Goal: Task Accomplishment & Management: Manage account settings

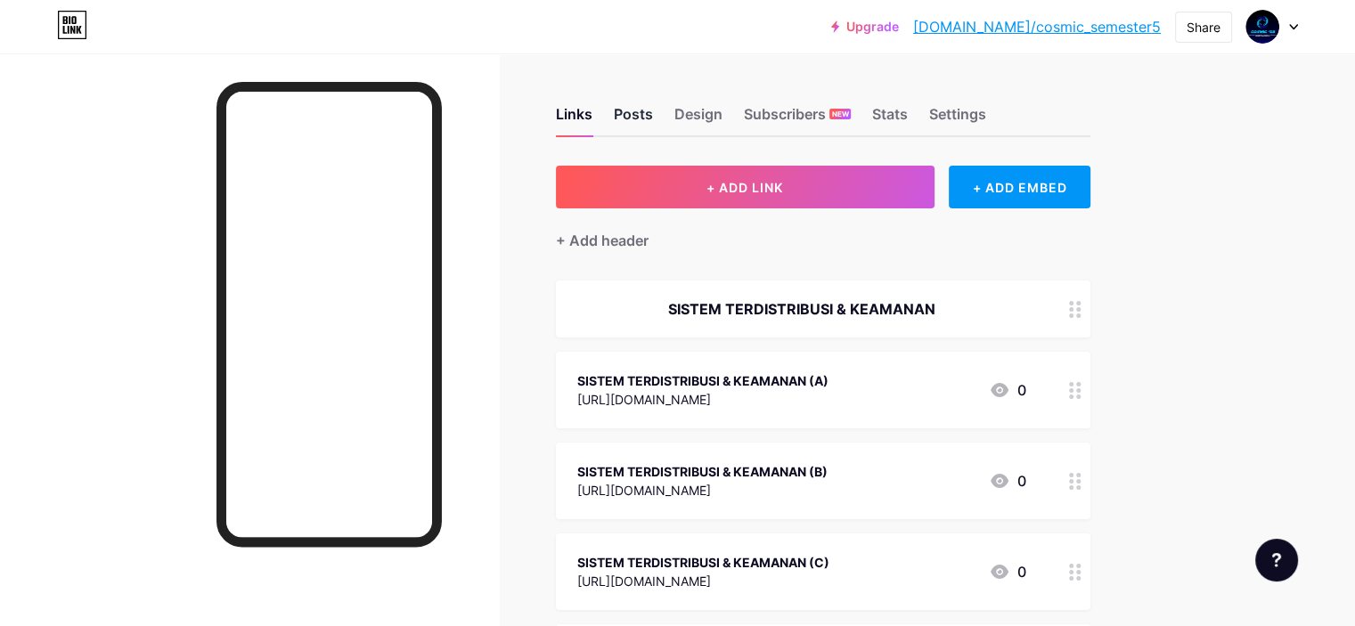
click at [653, 124] on div "Posts" at bounding box center [633, 119] width 39 height 32
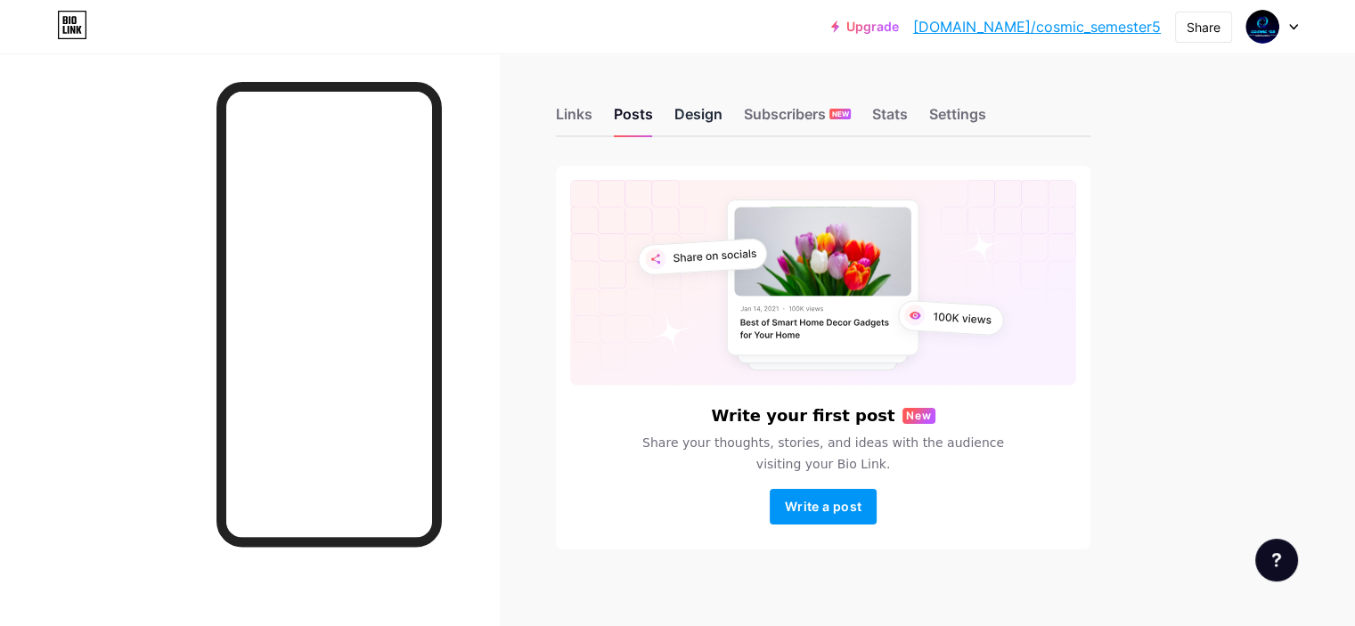
click at [722, 118] on div "Design" at bounding box center [698, 119] width 48 height 32
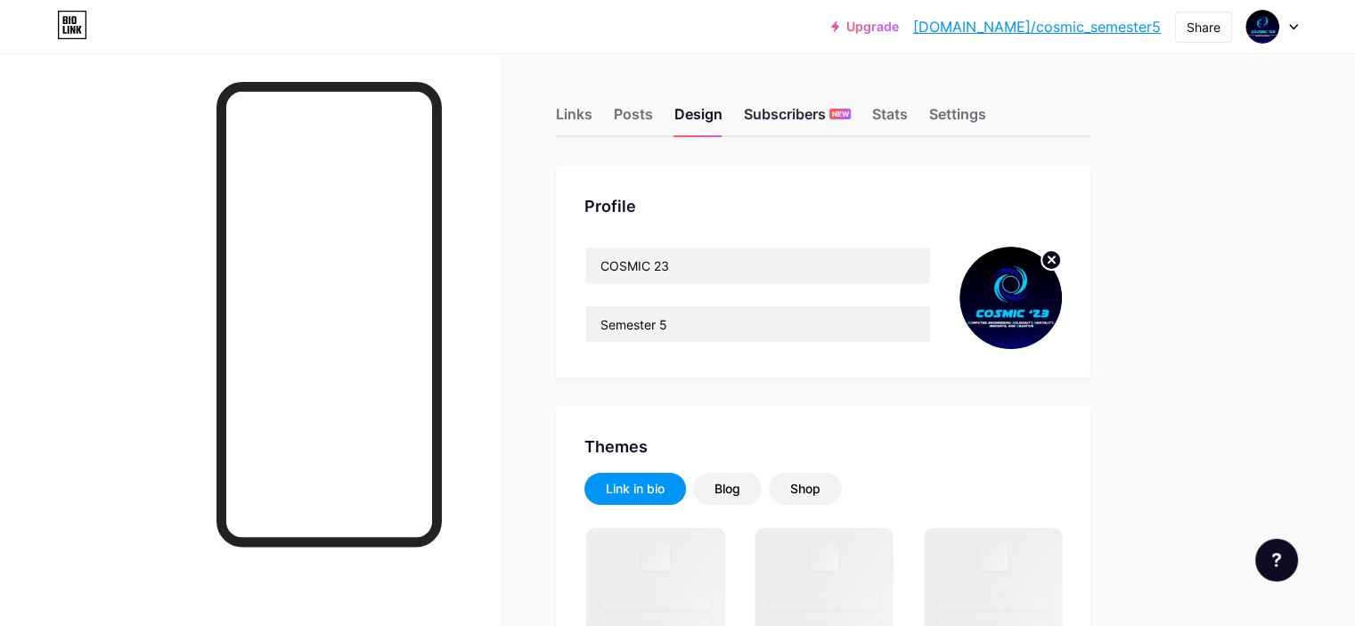
click at [845, 110] on div "Subscribers NEW" at bounding box center [797, 119] width 107 height 32
click at [722, 110] on div "Design" at bounding box center [698, 119] width 48 height 32
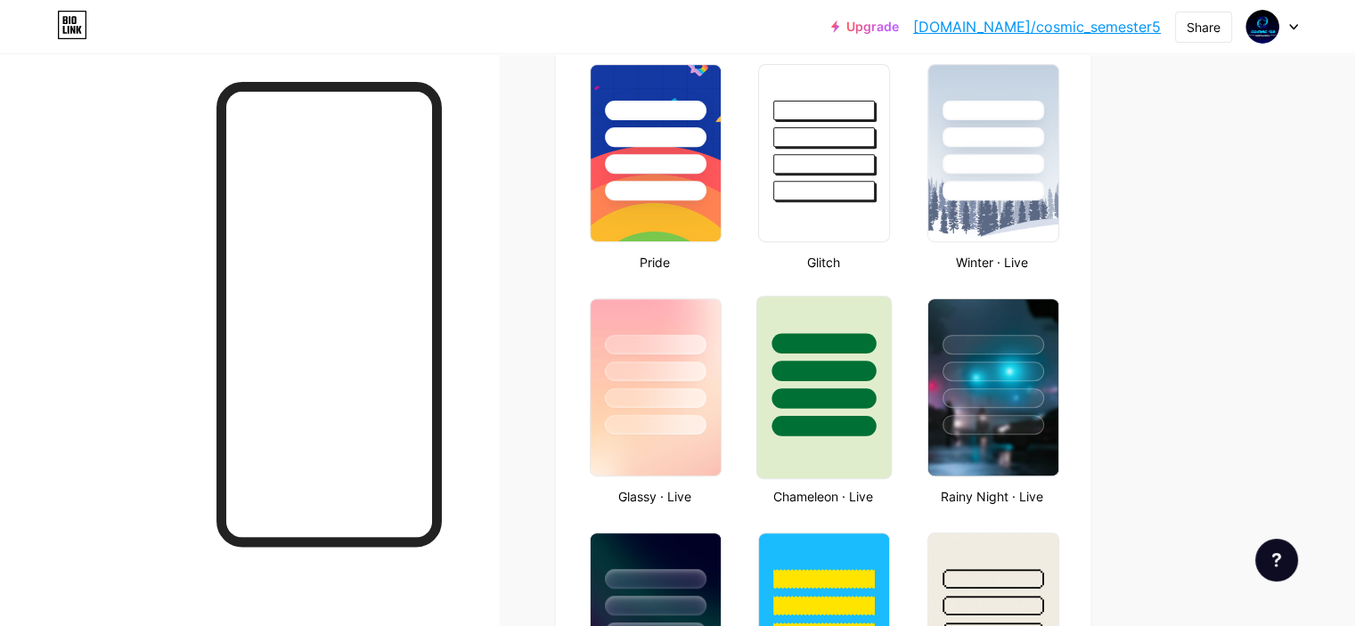
scroll to position [994, 0]
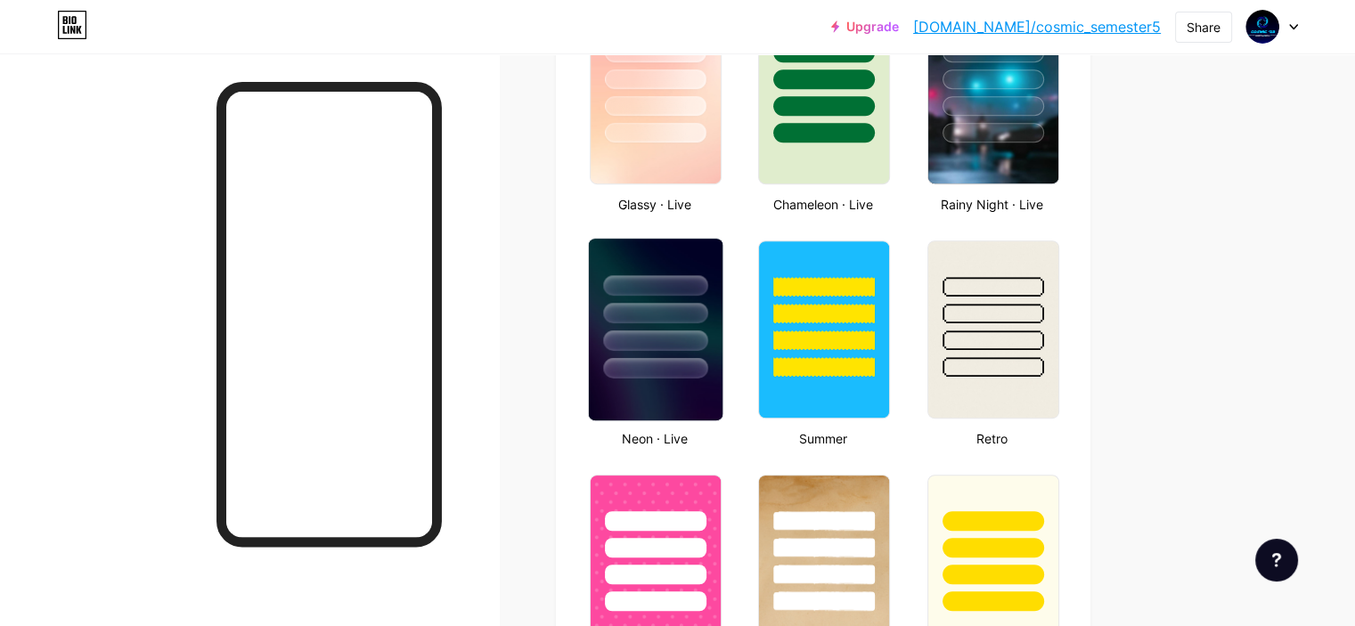
click at [722, 384] on img at bounding box center [656, 330] width 134 height 182
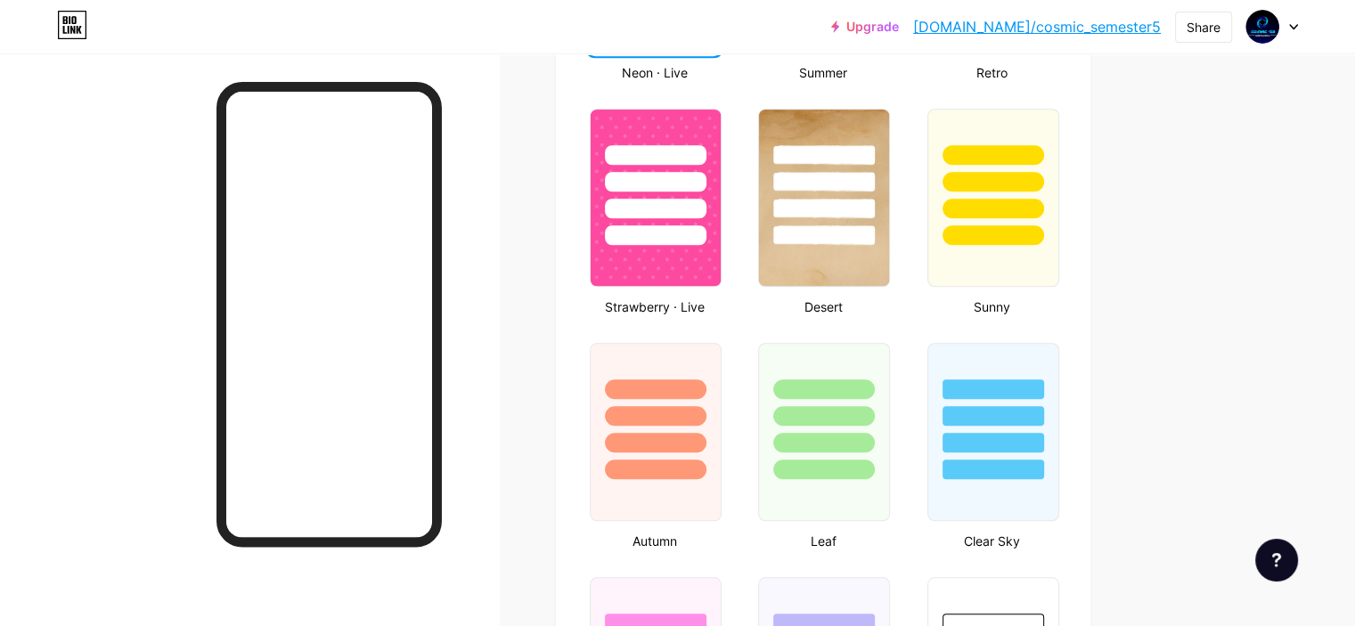
scroll to position [1350, 0]
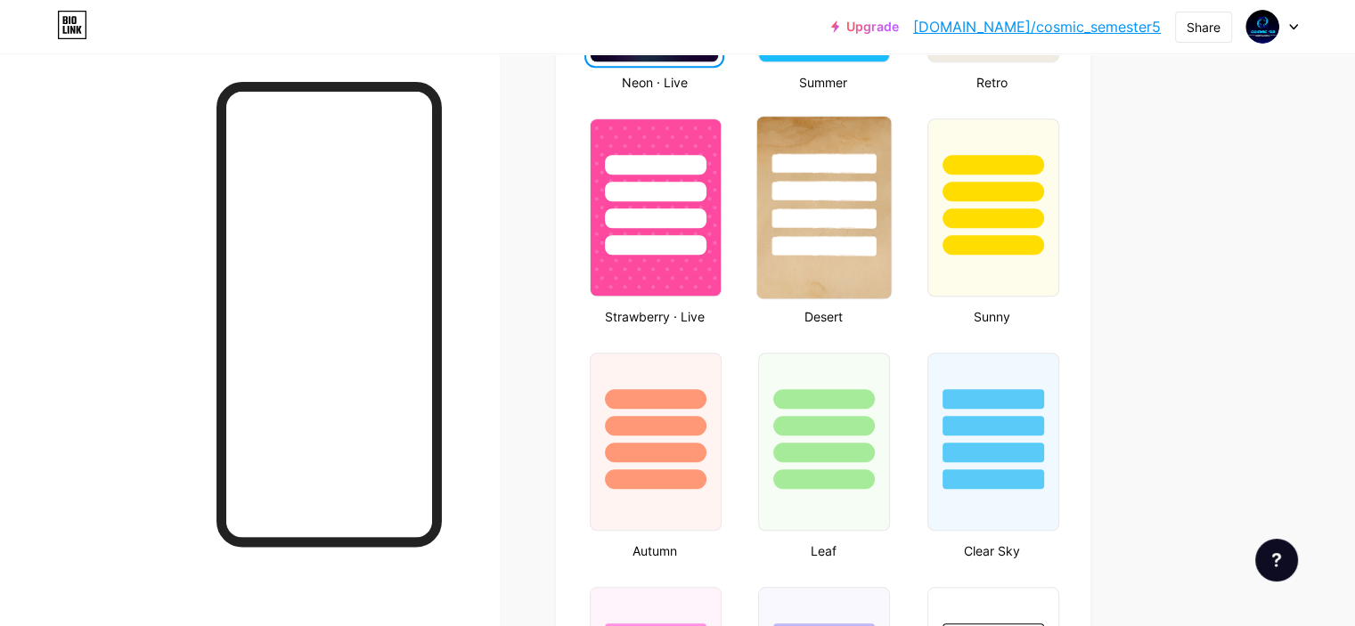
click at [891, 283] on img at bounding box center [824, 208] width 134 height 182
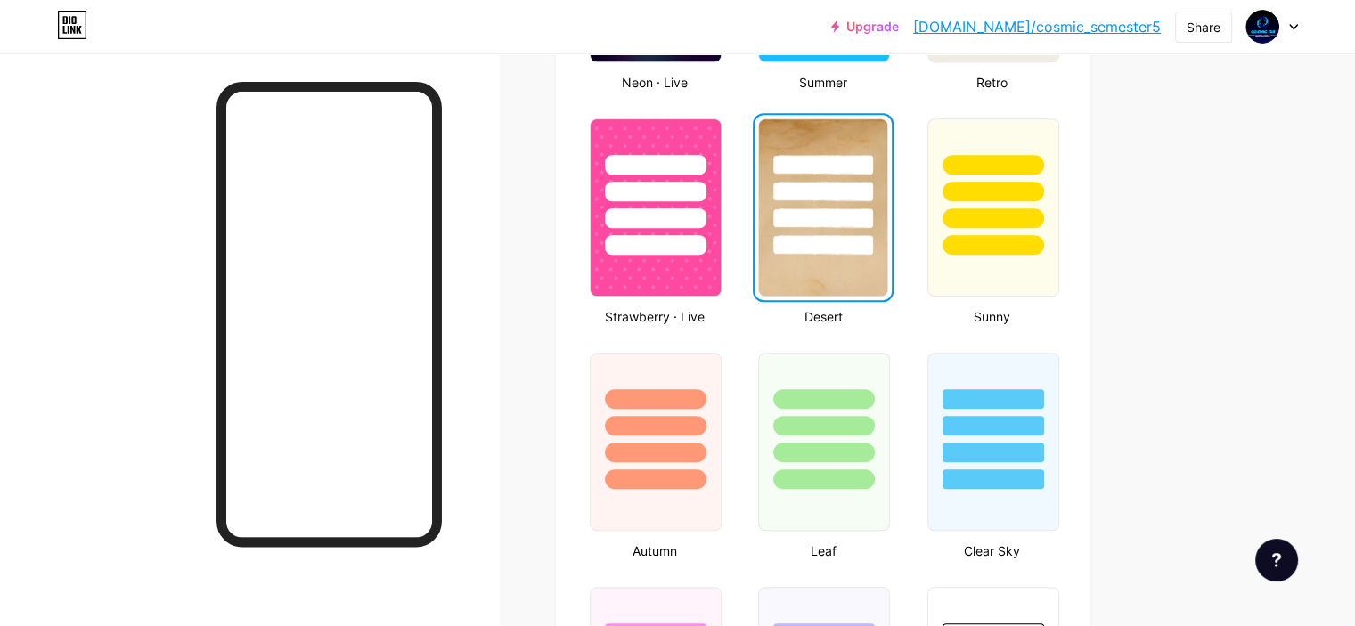
click at [872, 238] on div at bounding box center [822, 245] width 99 height 20
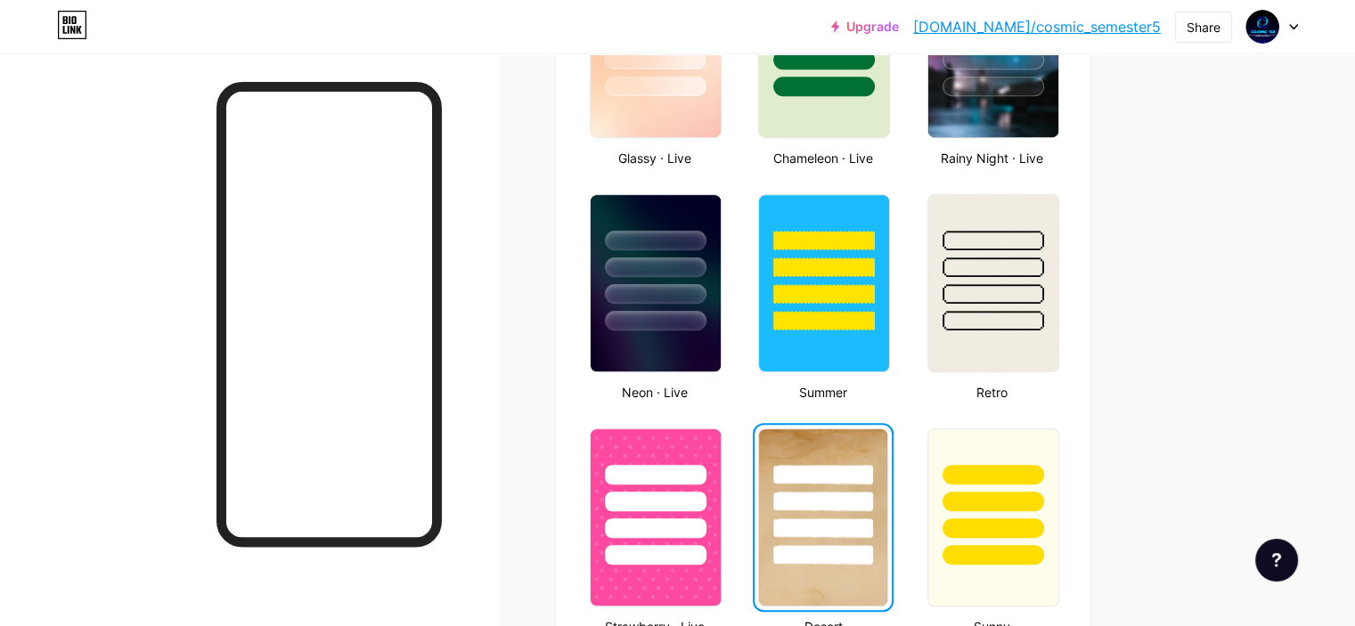
scroll to position [1039, 0]
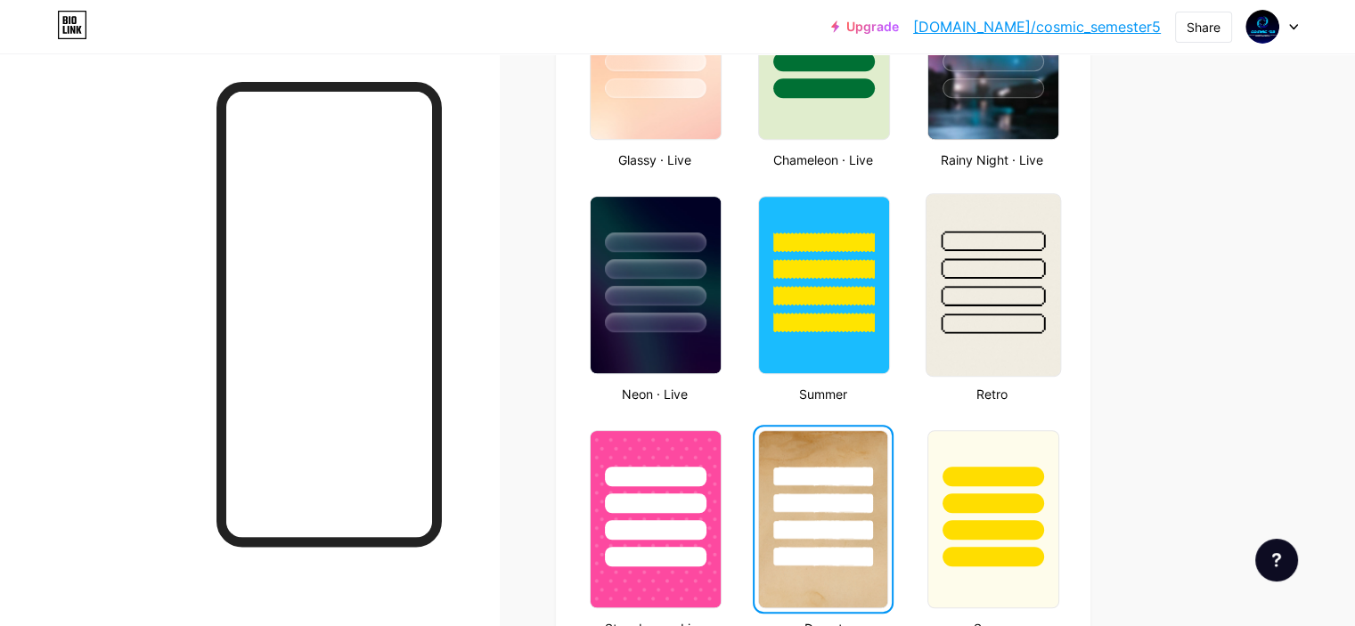
click at [1048, 331] on img at bounding box center [993, 285] width 134 height 182
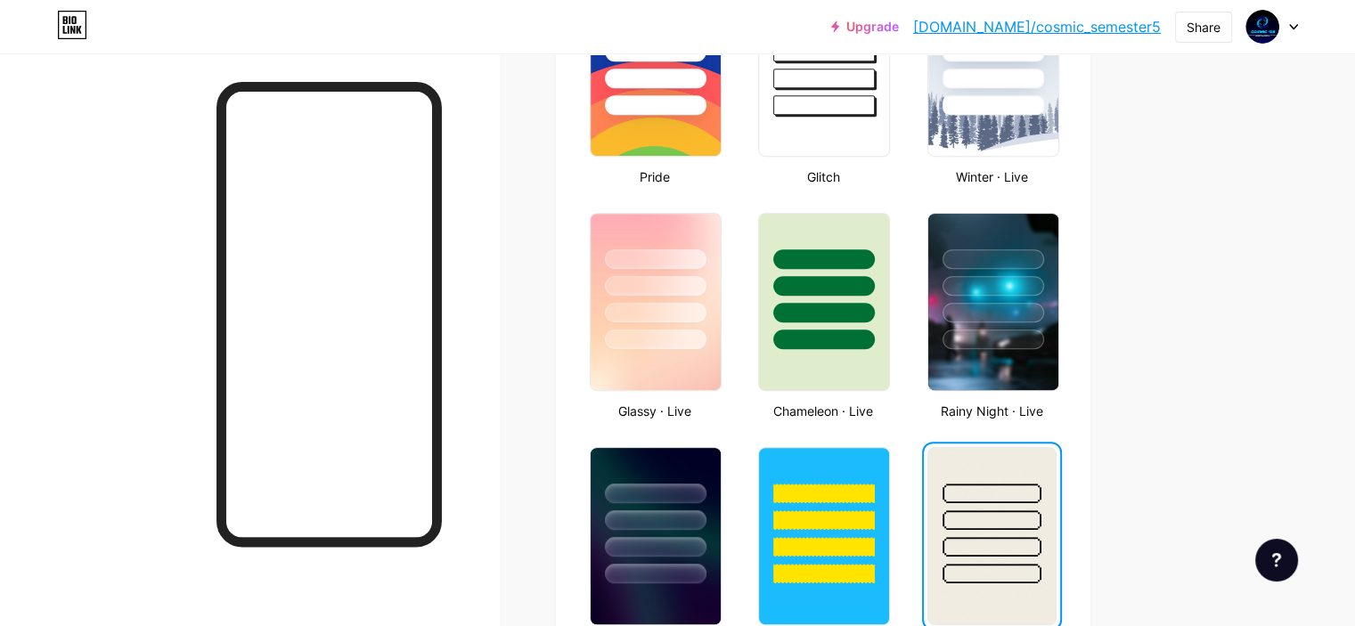
scroll to position [787, 0]
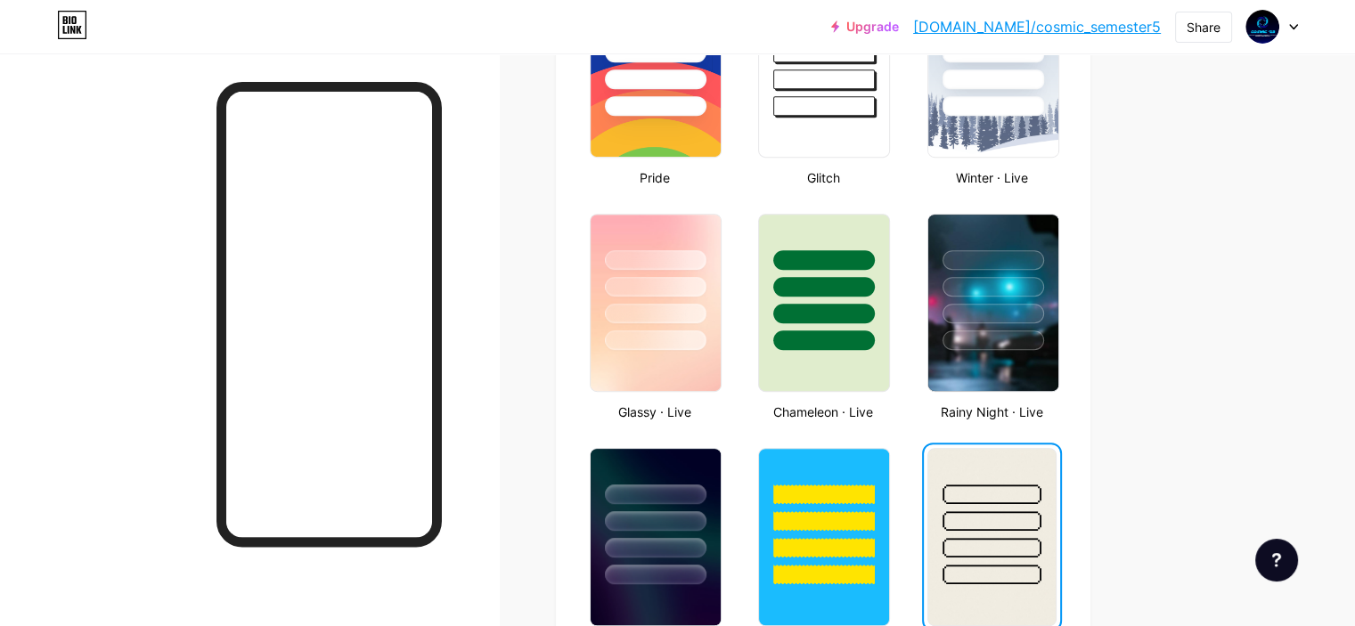
click at [1044, 331] on div at bounding box center [993, 340] width 102 height 20
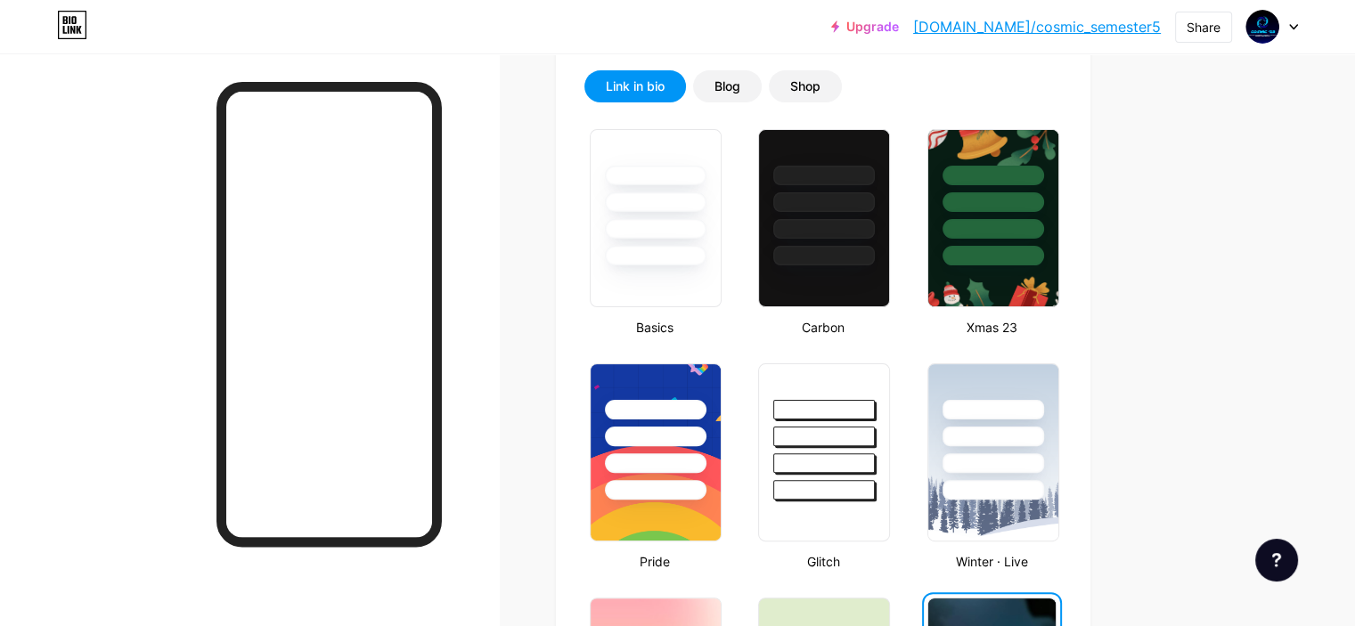
scroll to position [371, 0]
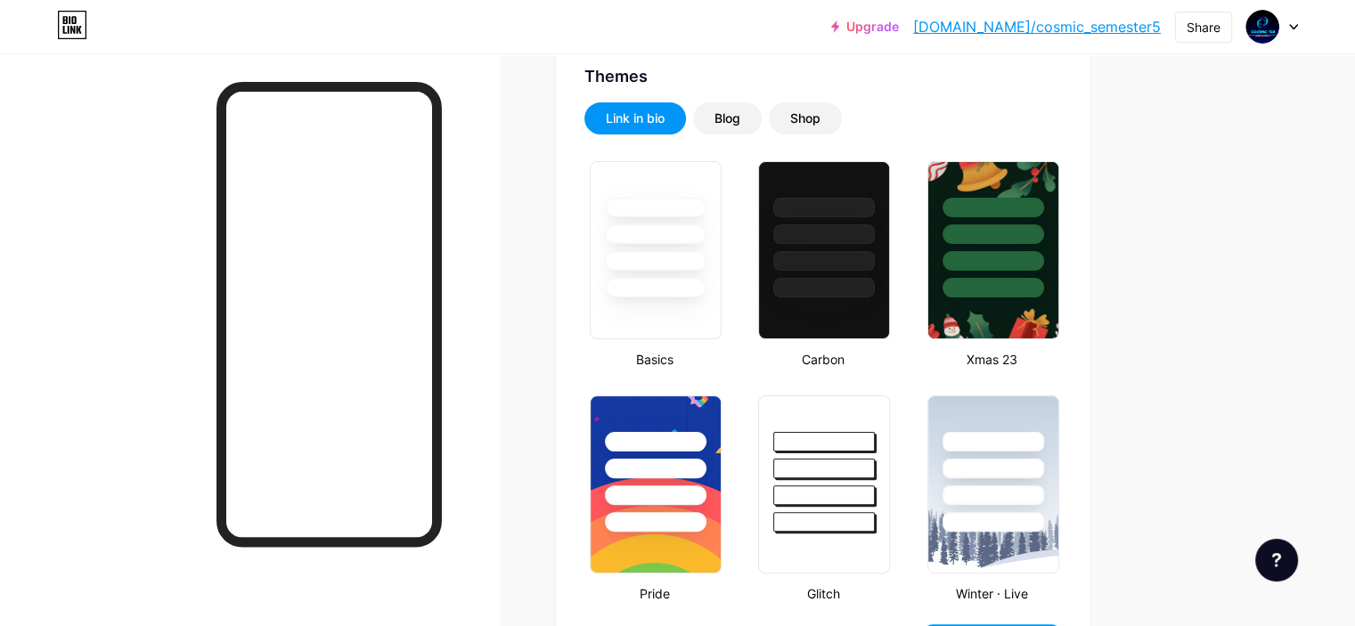
click at [1048, 331] on img at bounding box center [993, 250] width 130 height 176
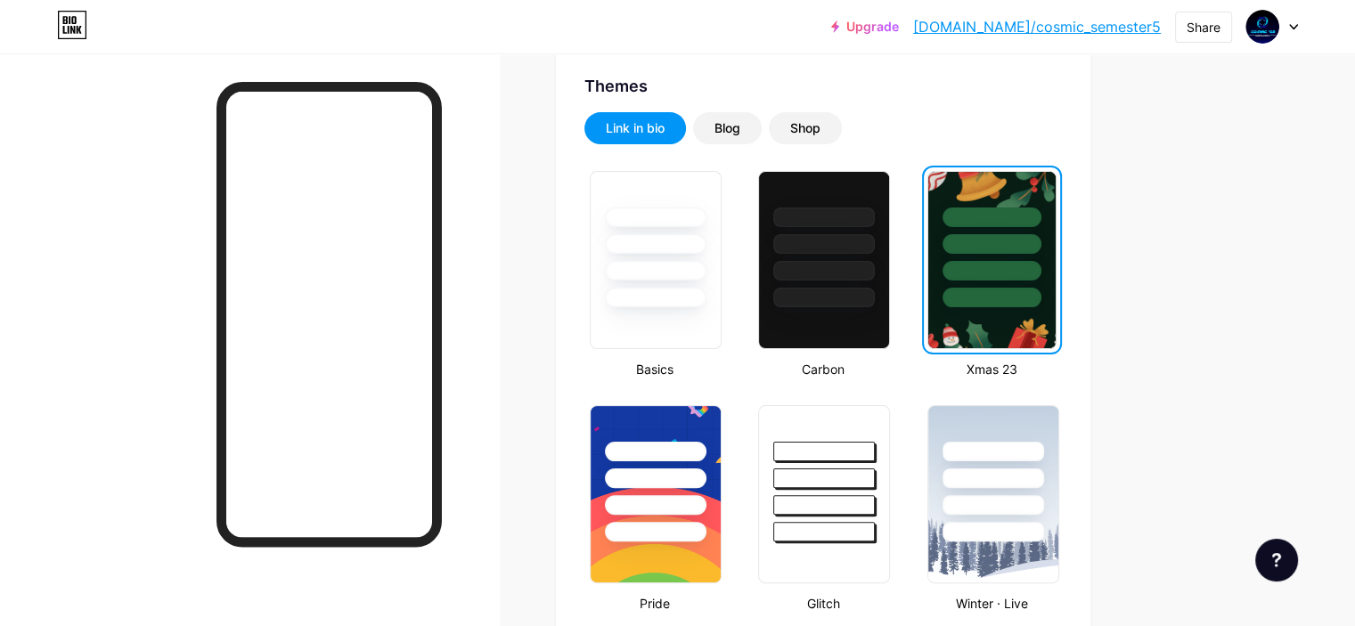
scroll to position [344, 0]
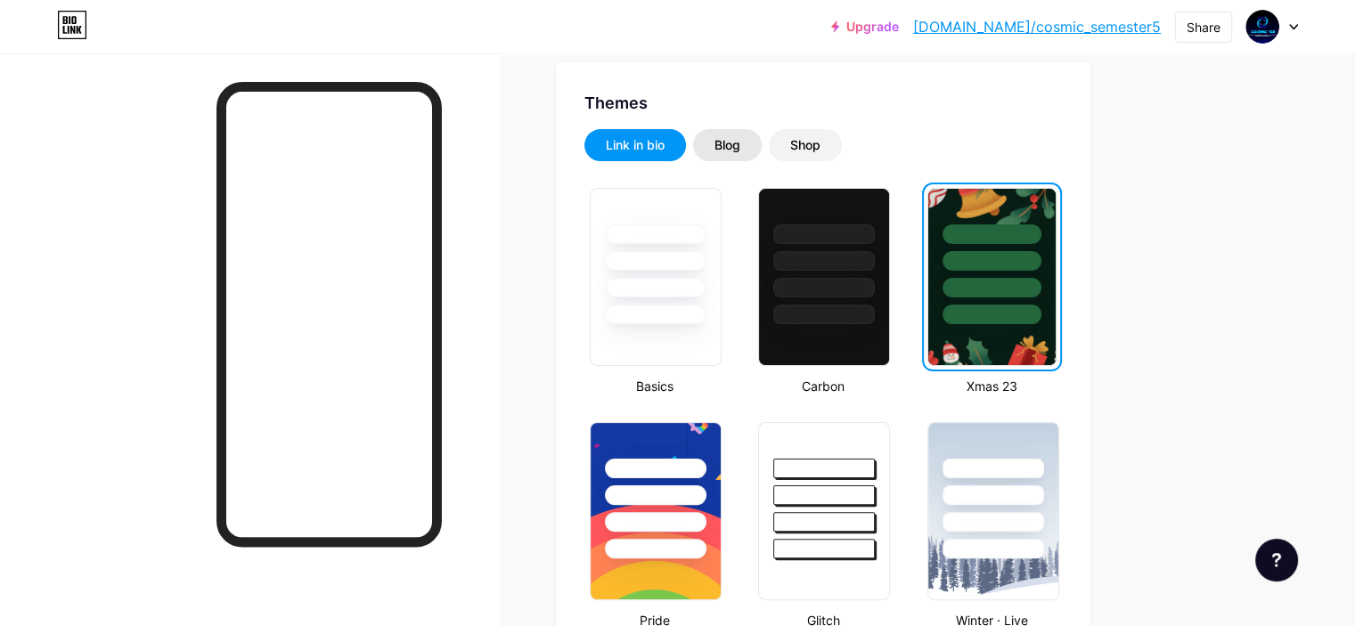
click at [762, 135] on div "Blog" at bounding box center [727, 145] width 69 height 32
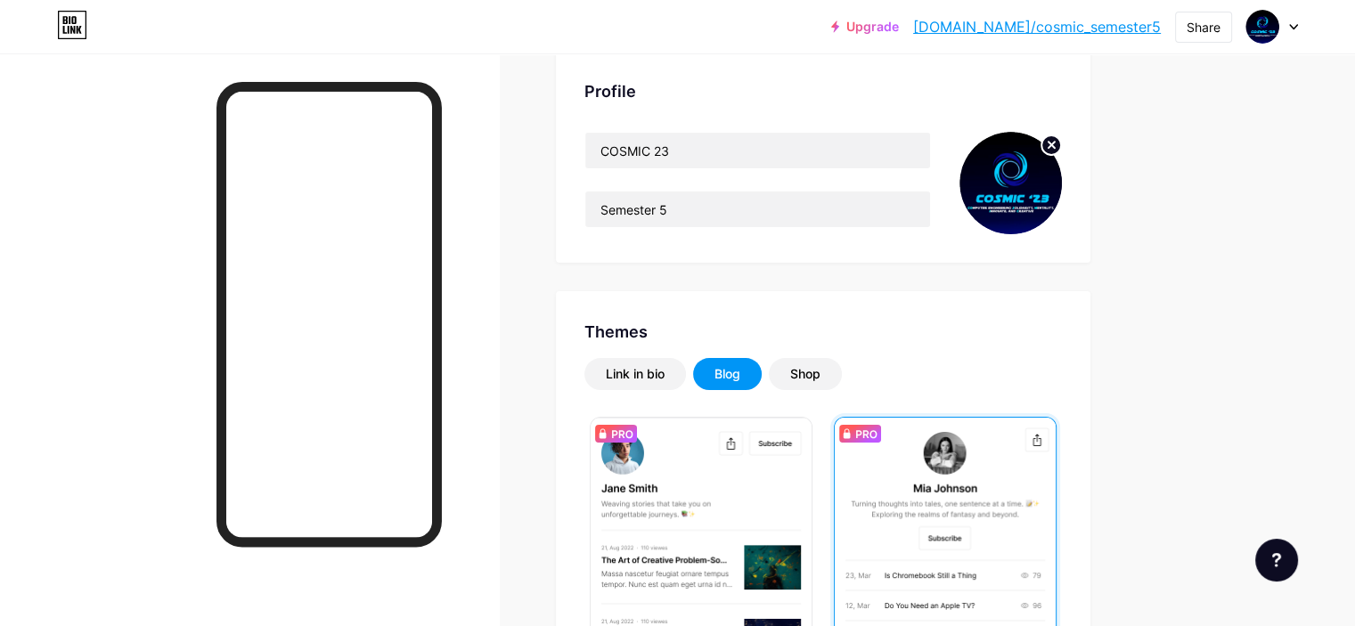
scroll to position [0, 0]
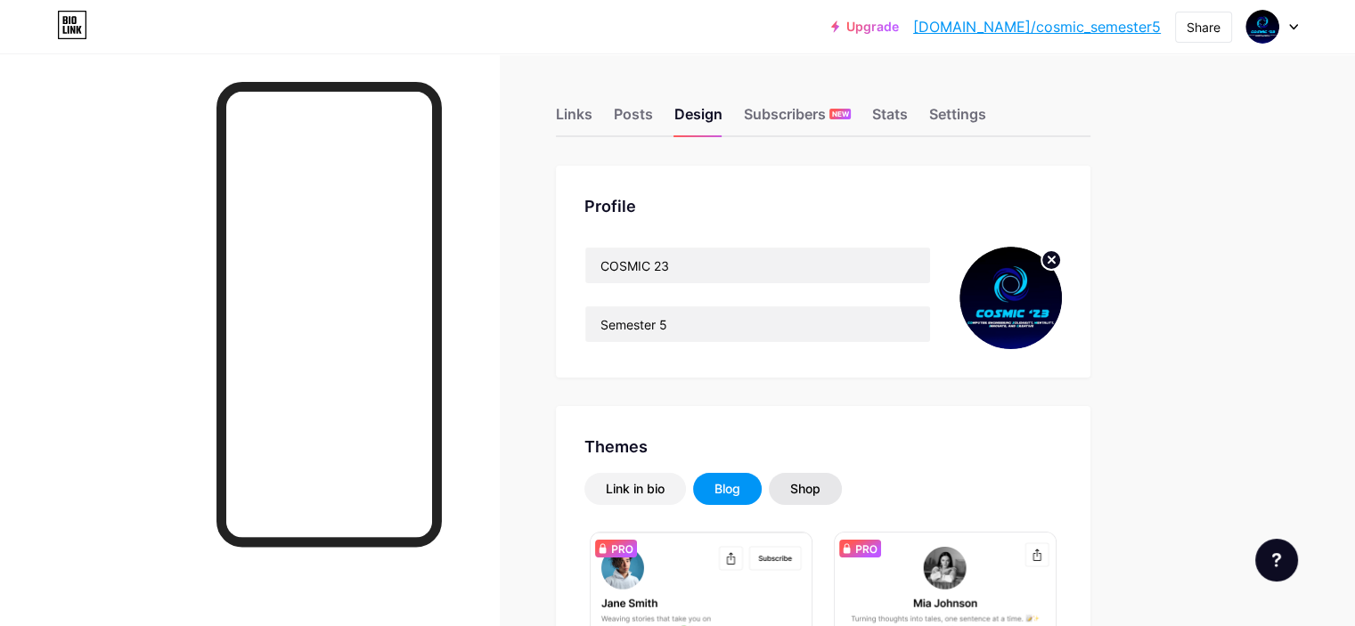
click at [820, 482] on div "Shop" at bounding box center [805, 489] width 30 height 18
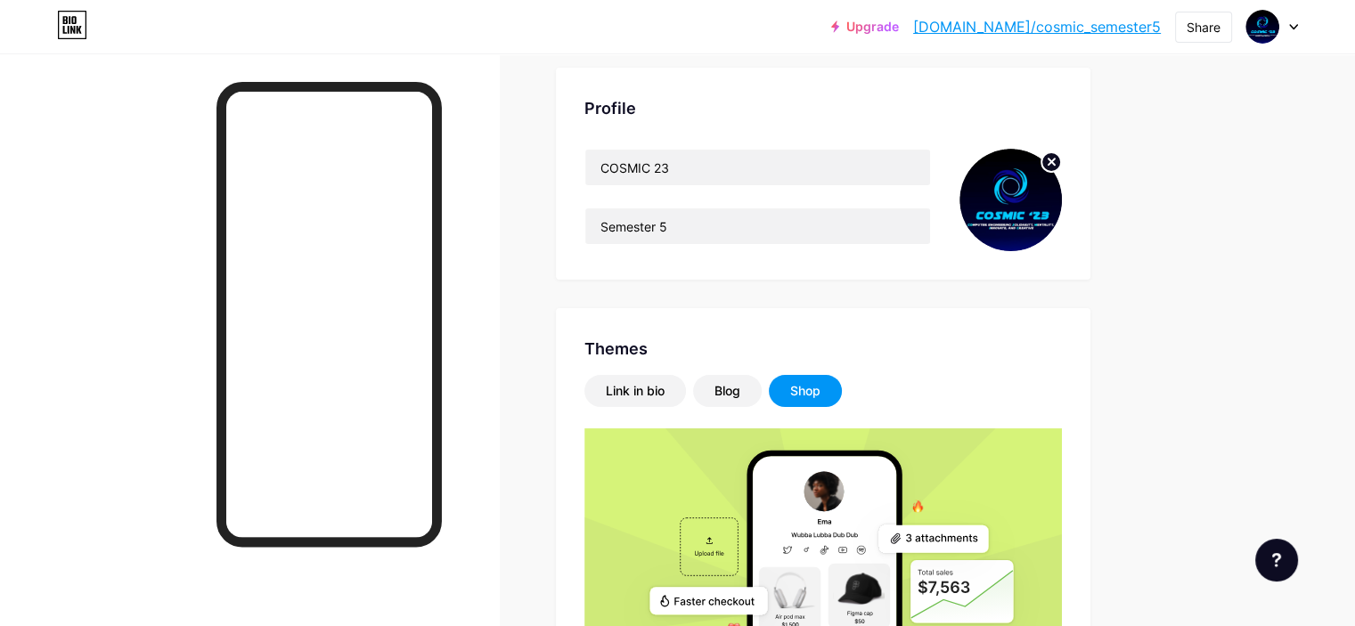
scroll to position [89, 0]
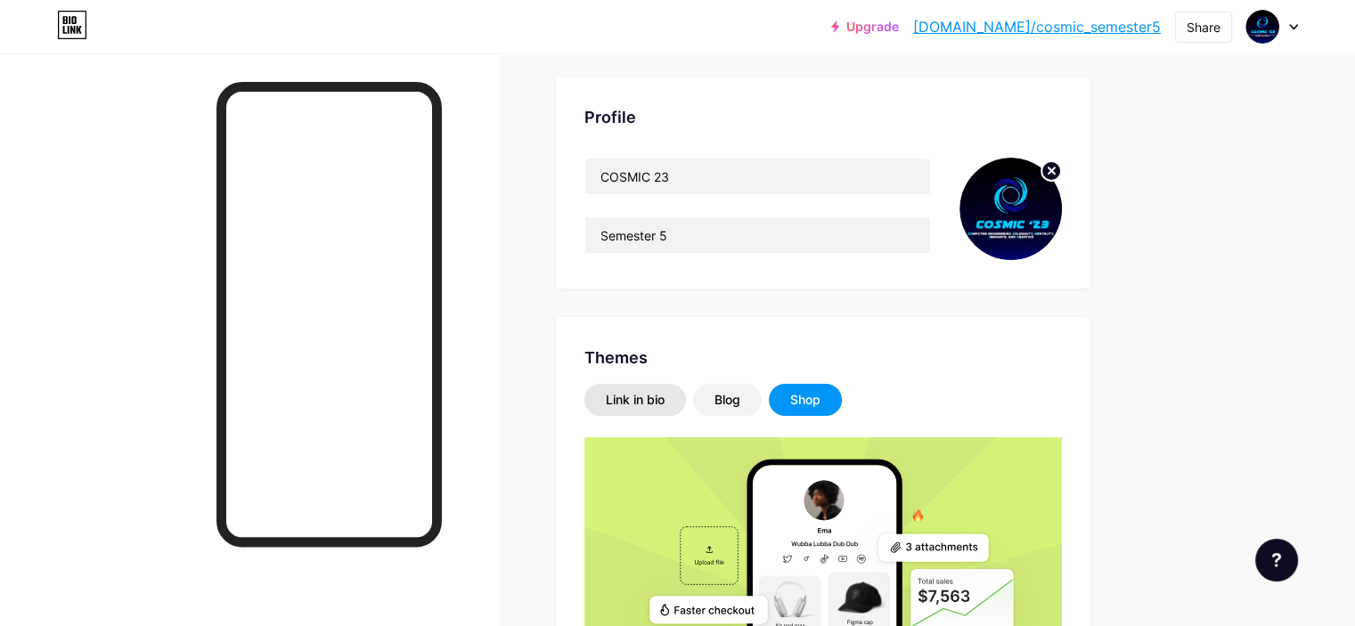
click at [665, 408] on div "Link in bio" at bounding box center [635, 400] width 59 height 18
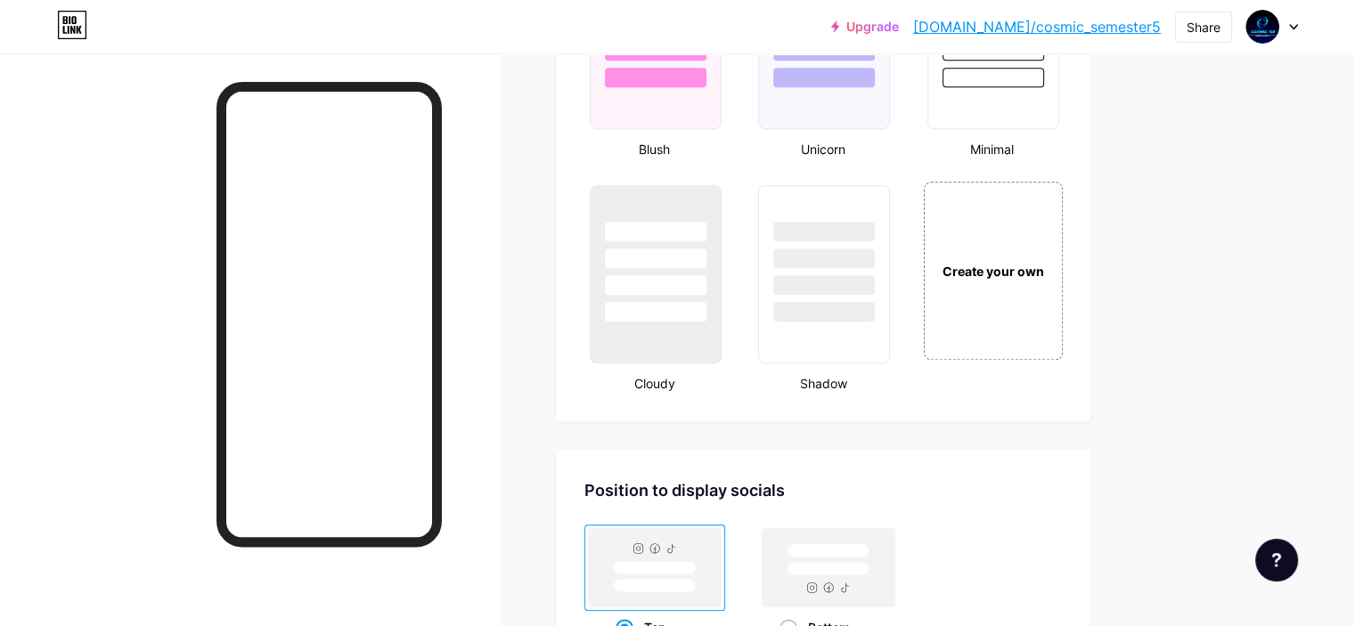
scroll to position [1989, 0]
click at [1058, 288] on div "Create your own" at bounding box center [992, 267] width 143 height 184
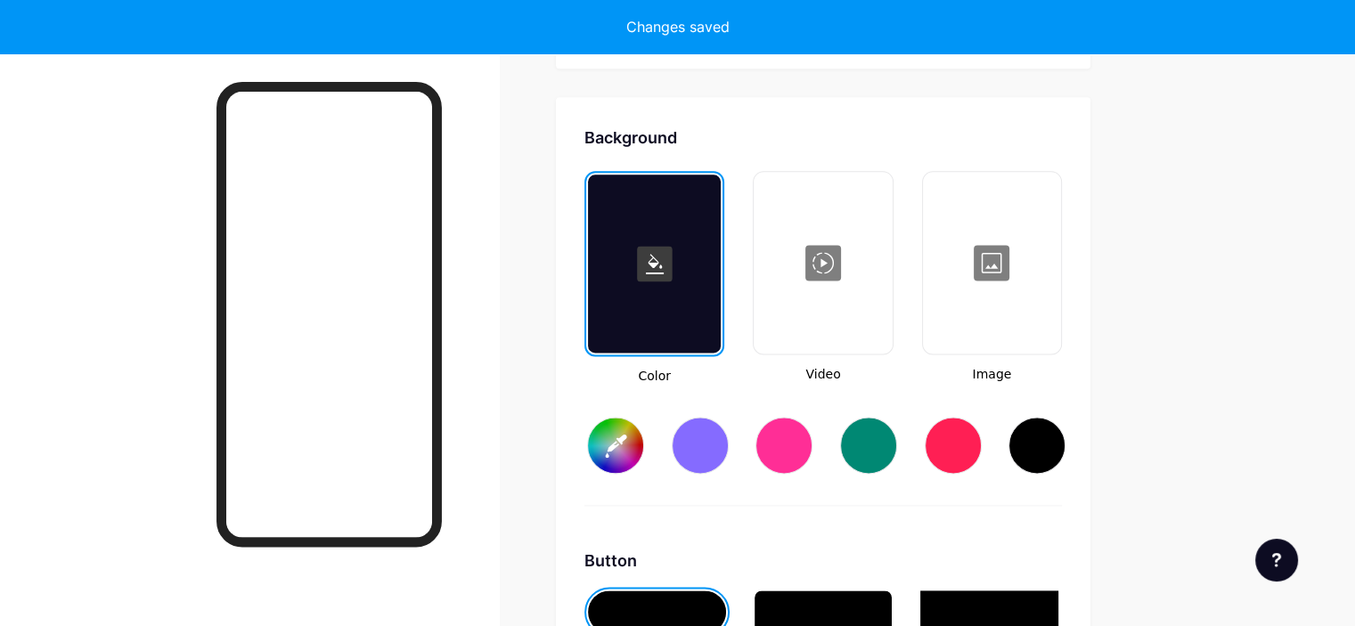
scroll to position [2359, 0]
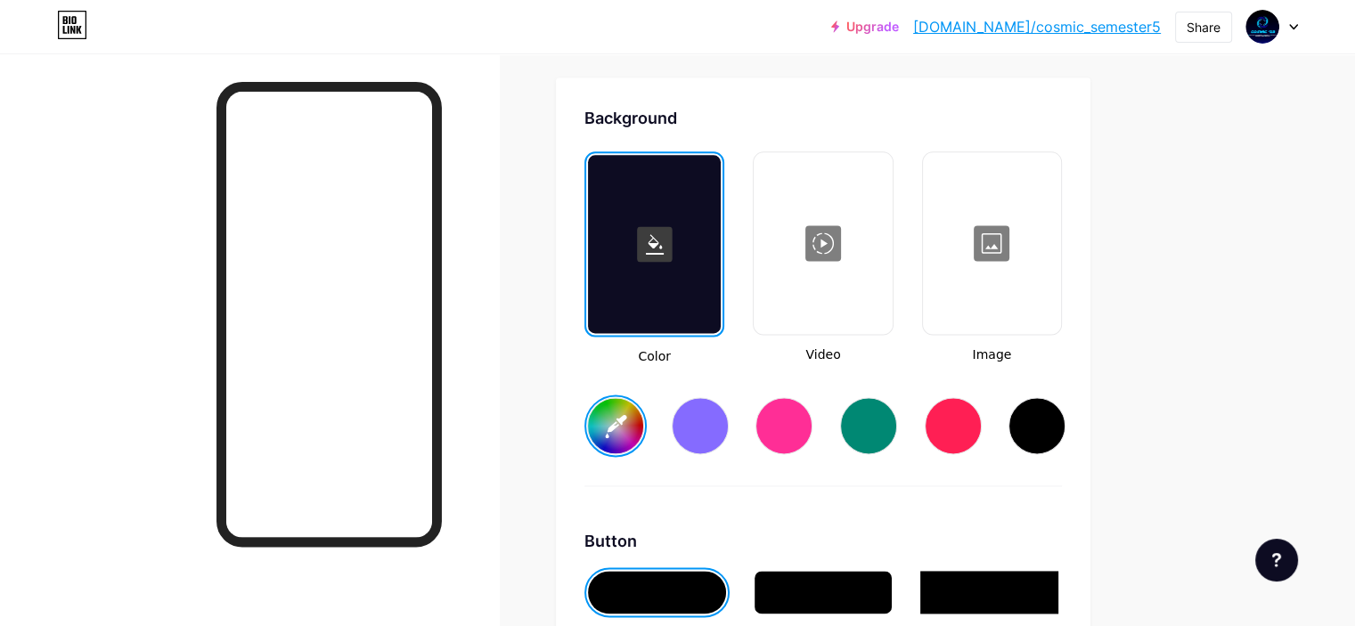
type input "#ffffff"
type input "#000000"
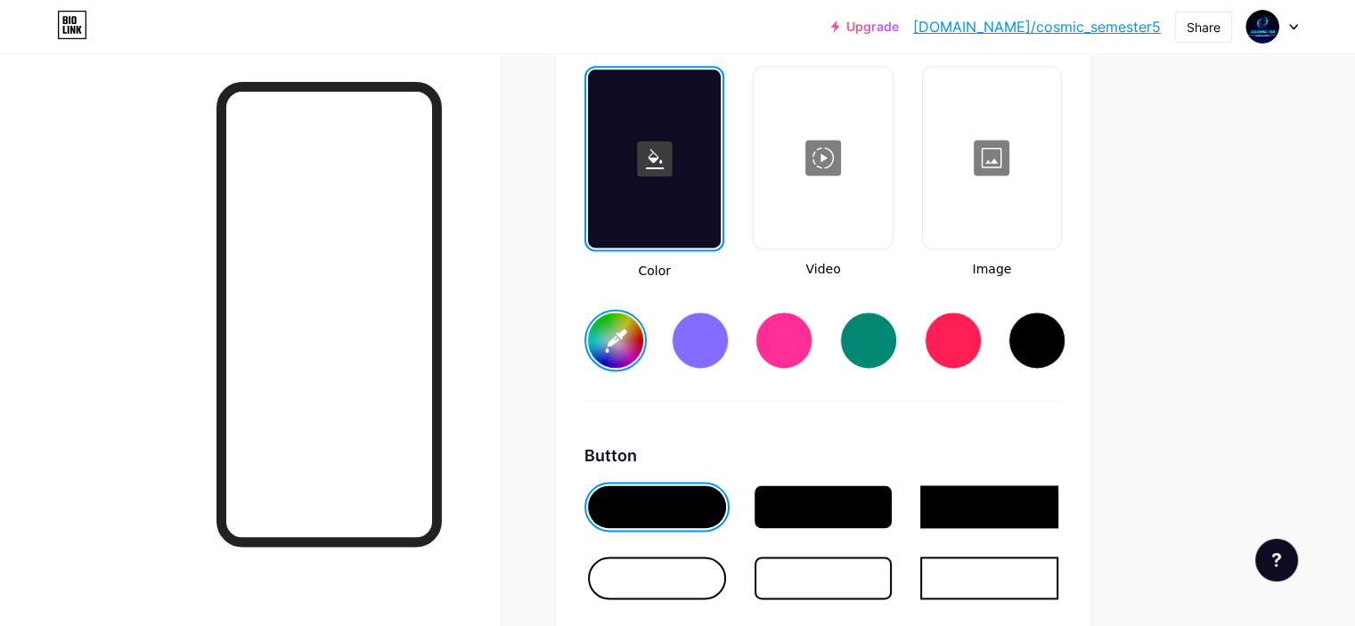
scroll to position [2448, 0]
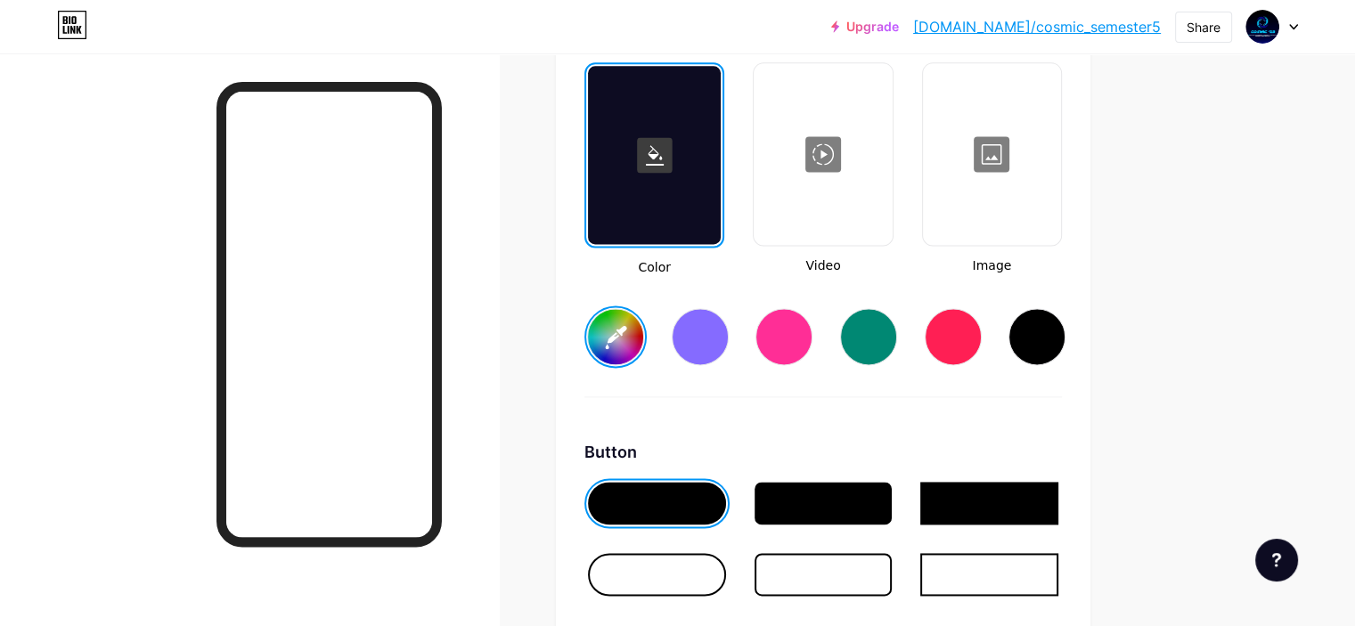
click at [887, 347] on div "#ffffff" at bounding box center [822, 322] width 477 height 91
click at [812, 344] on div at bounding box center [783, 336] width 57 height 57
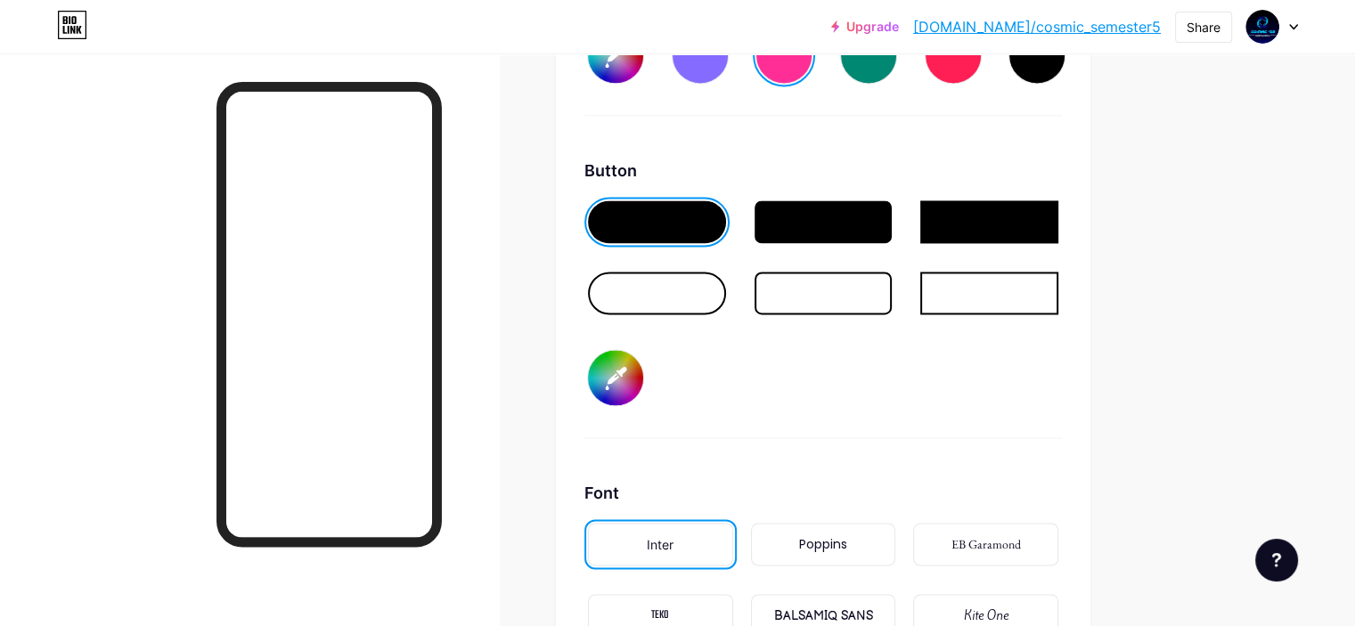
click at [730, 308] on div at bounding box center [656, 293] width 145 height 50
click at [726, 306] on div at bounding box center [657, 293] width 138 height 43
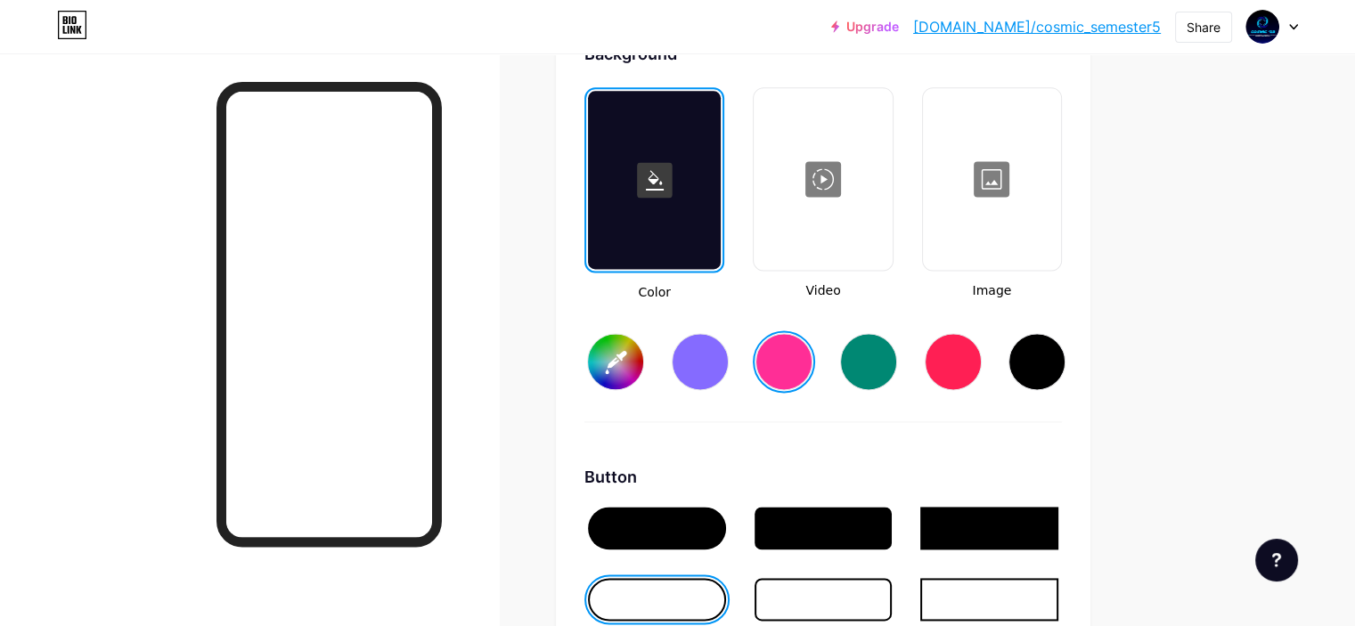
scroll to position [2418, 0]
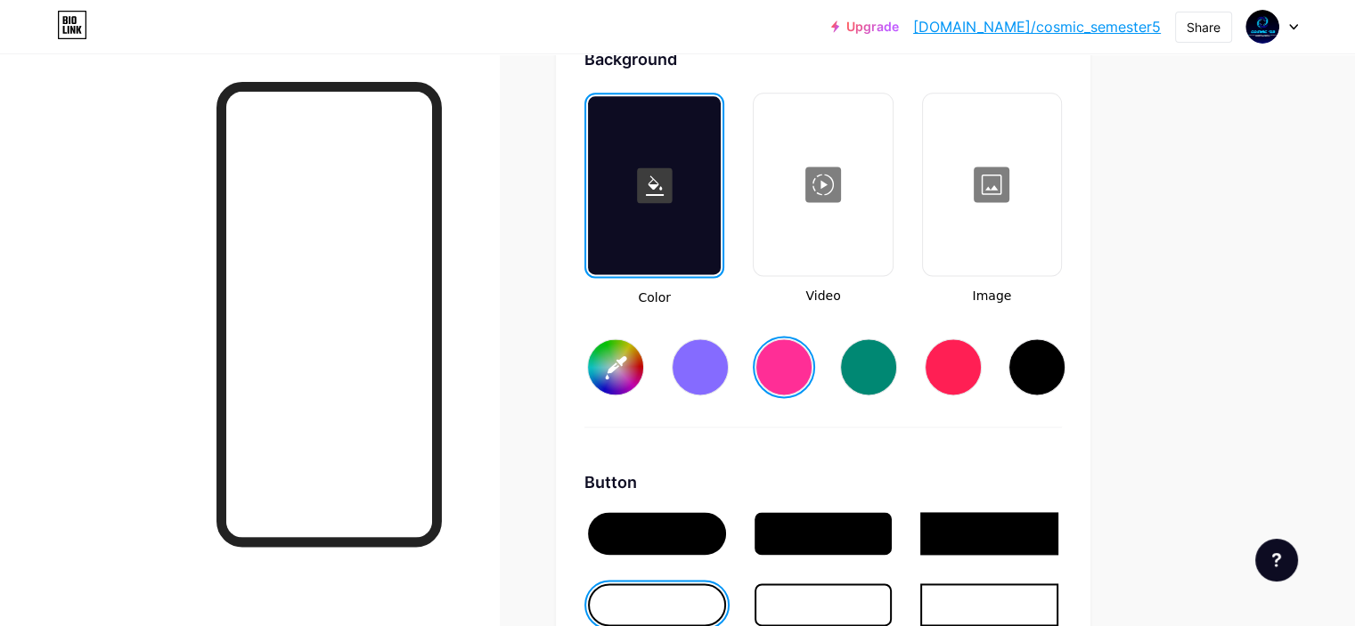
click at [643, 377] on input "#ff2e96" at bounding box center [615, 366] width 55 height 55
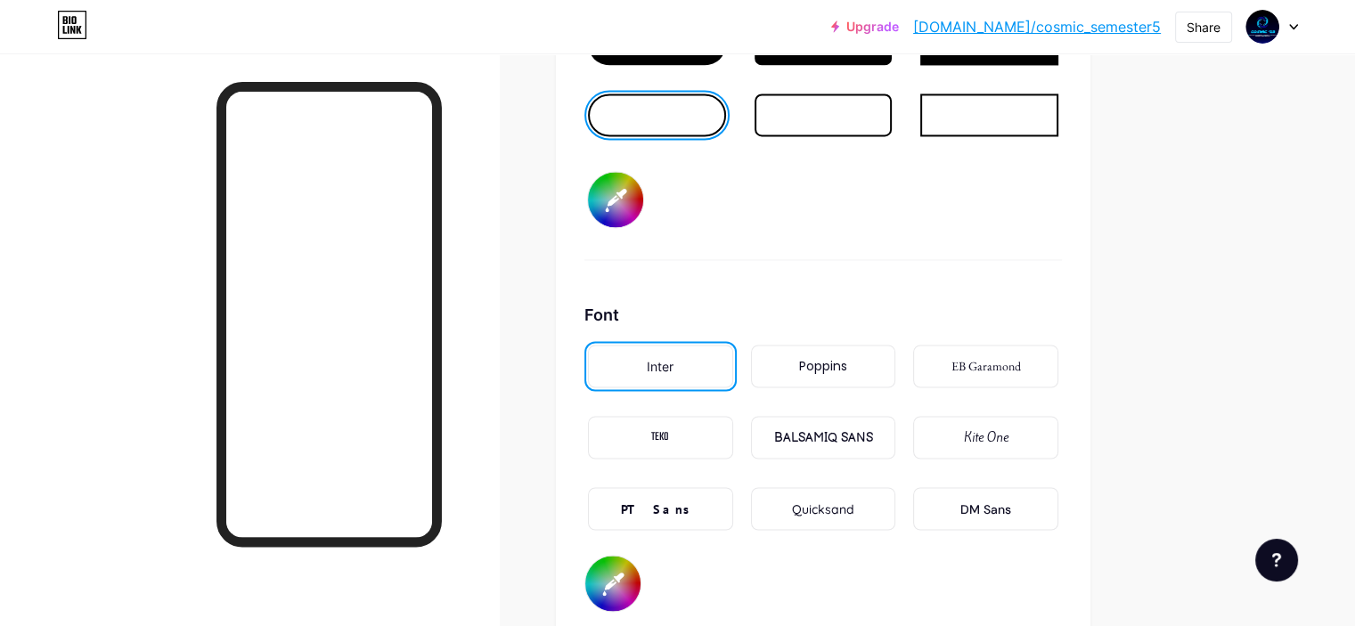
scroll to position [2923, 0]
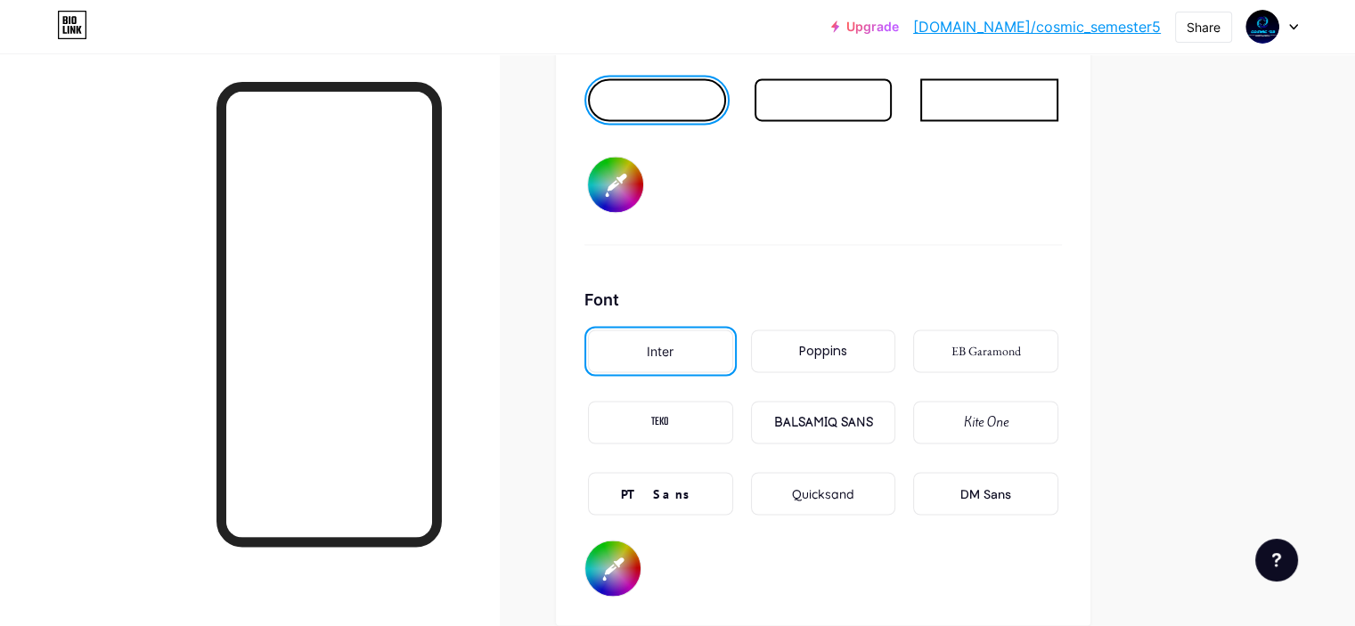
click at [847, 347] on div "Poppins" at bounding box center [823, 351] width 48 height 19
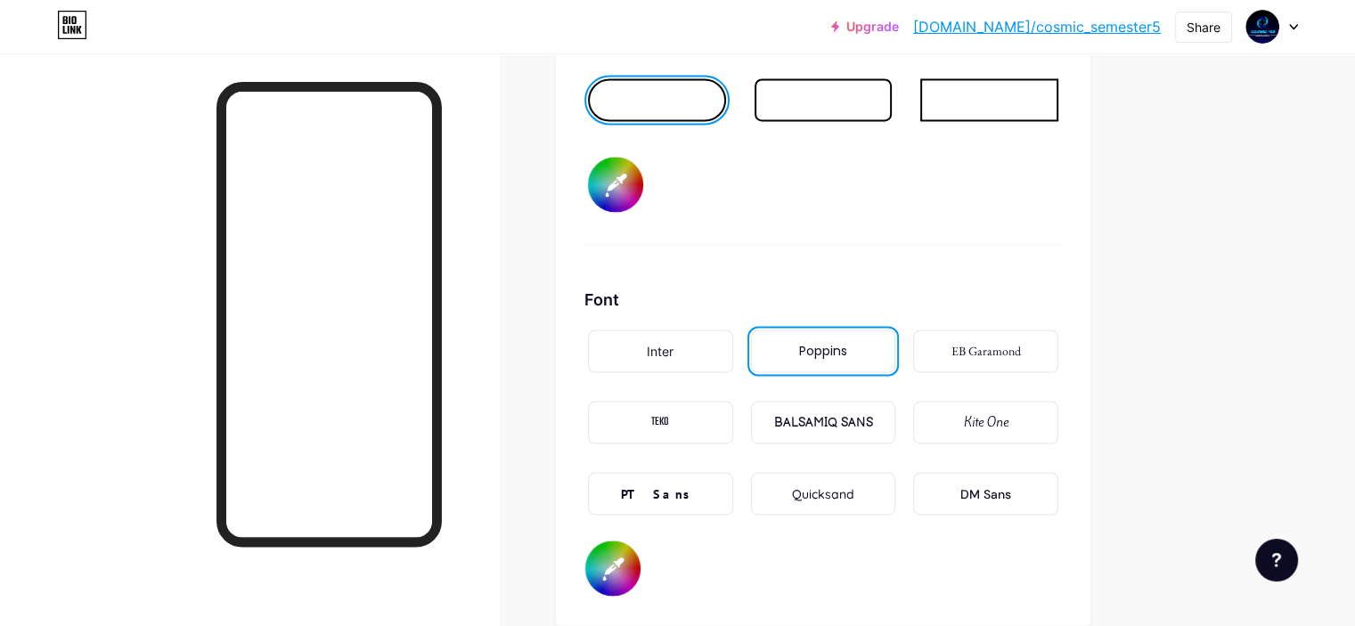
click at [872, 413] on div "BALSAMIQ SANS" at bounding box center [822, 422] width 99 height 19
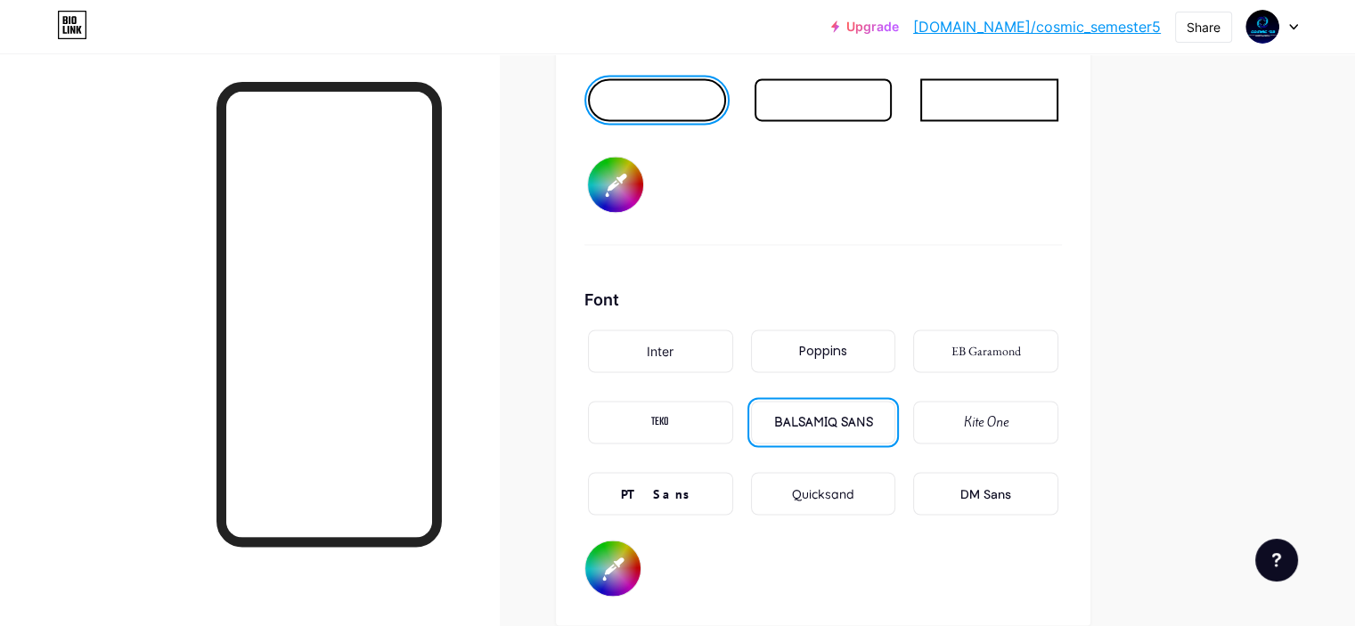
click at [1058, 501] on div "DM Sans" at bounding box center [985, 493] width 145 height 43
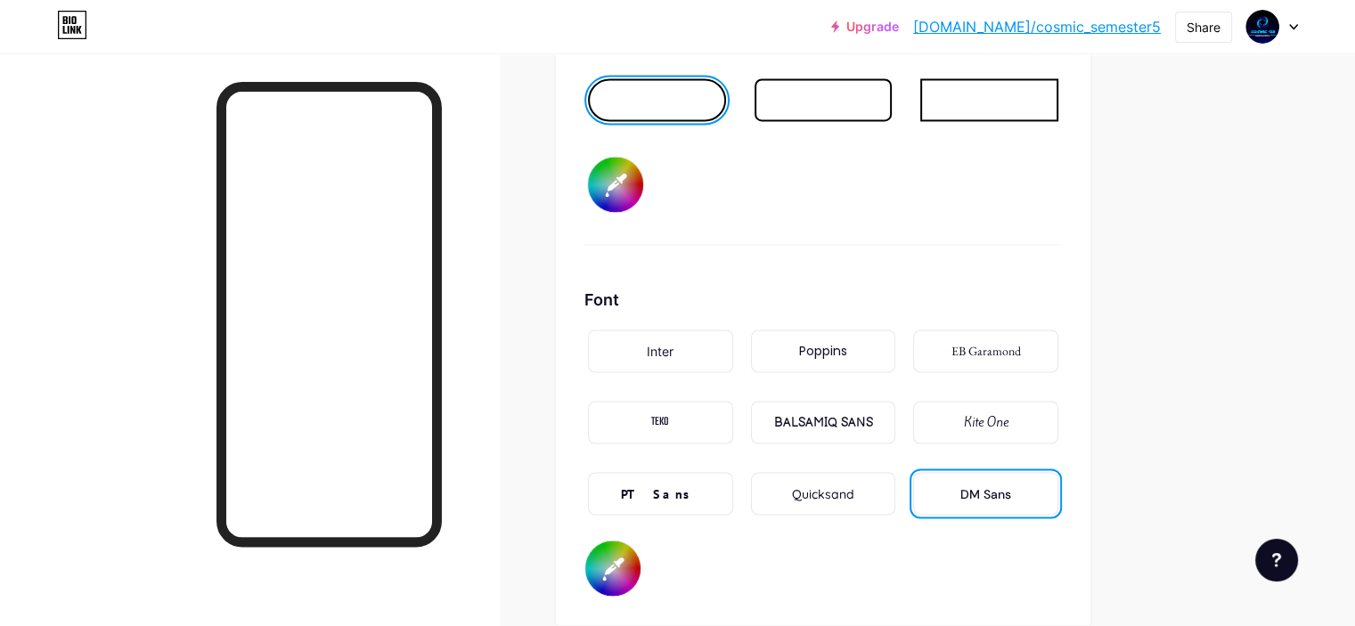
click at [673, 347] on div "Inter" at bounding box center [660, 351] width 27 height 19
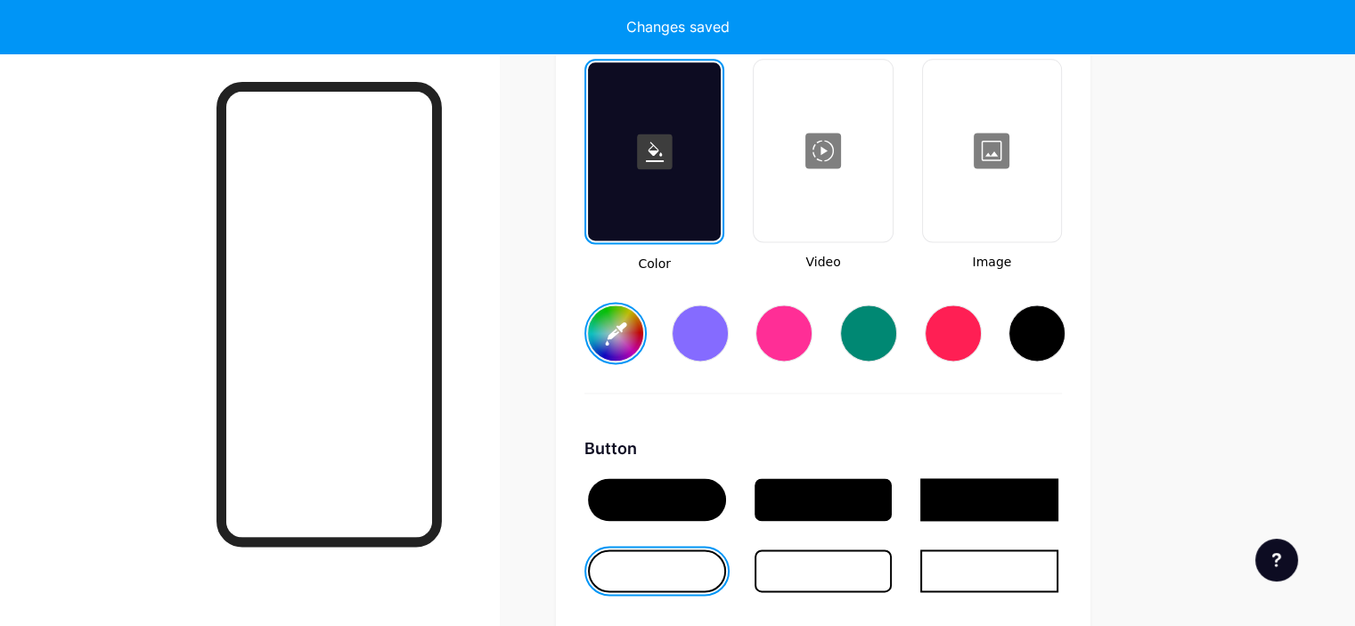
scroll to position [2240, 0]
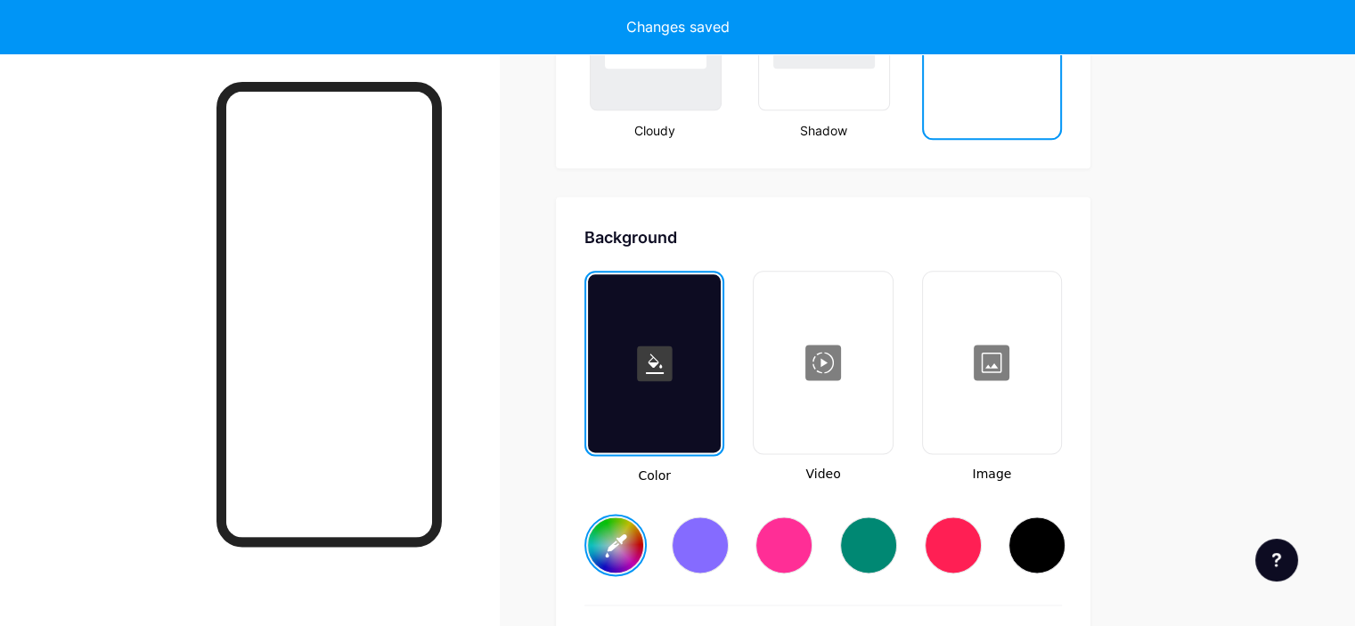
type input "#ffe32e"
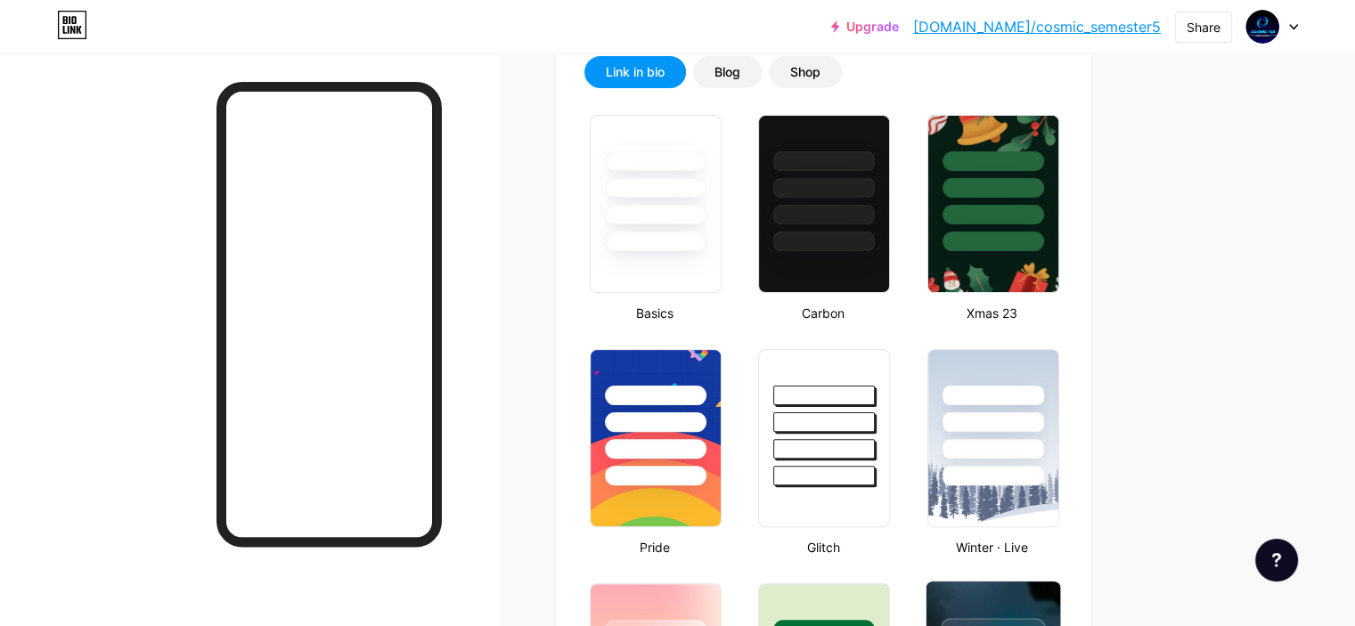
scroll to position [355, 0]
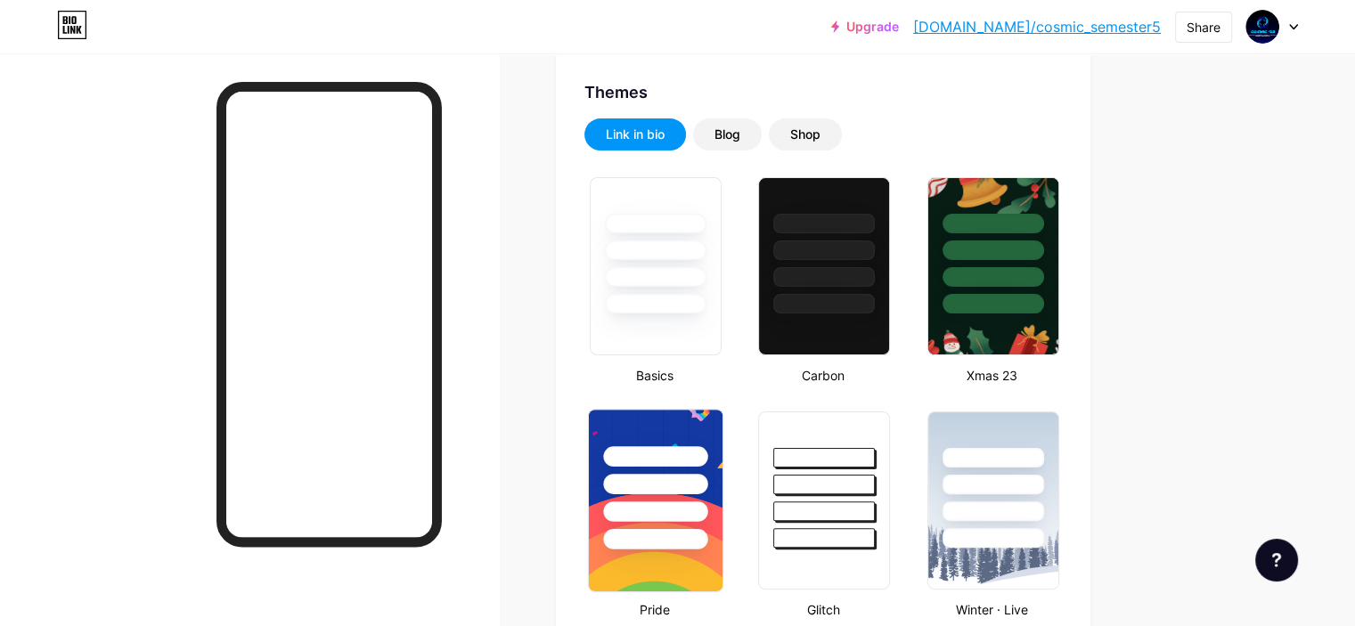
click at [707, 459] on div at bounding box center [655, 456] width 104 height 20
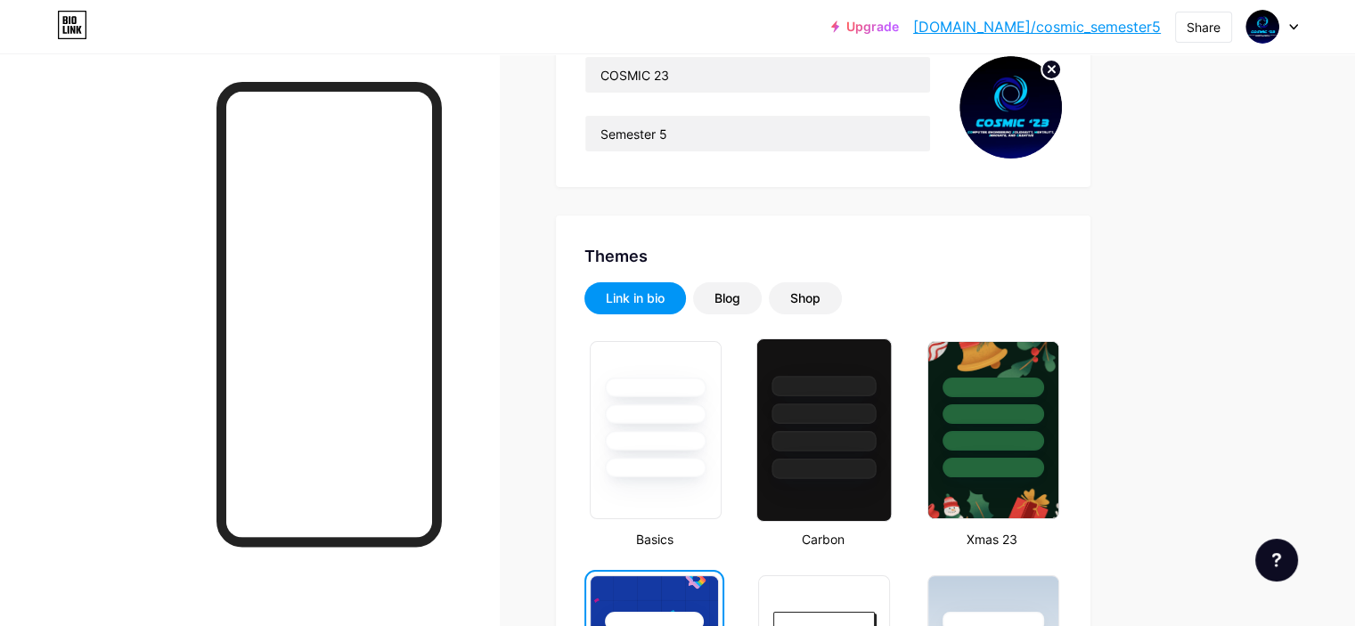
scroll to position [163, 0]
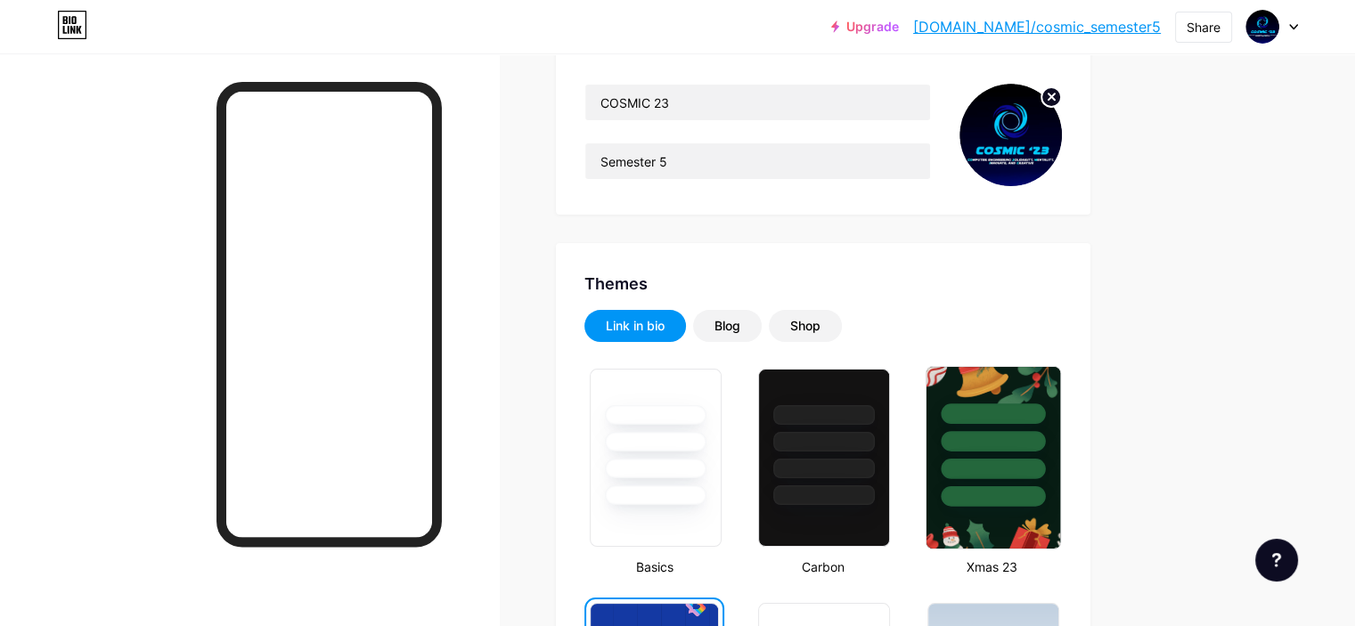
click at [1059, 526] on img at bounding box center [993, 458] width 134 height 182
